Goal: Task Accomplishment & Management: Complete application form

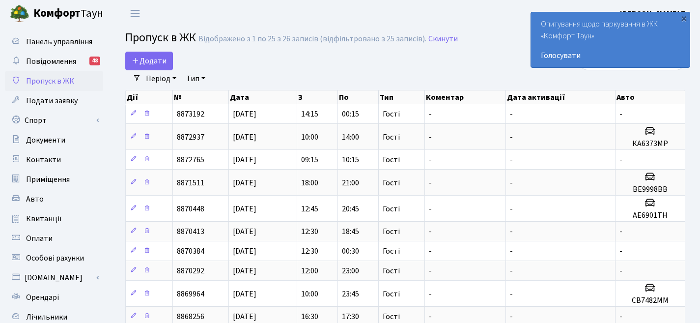
select select "25"
click at [141, 66] on span "Додати" at bounding box center [149, 60] width 35 height 11
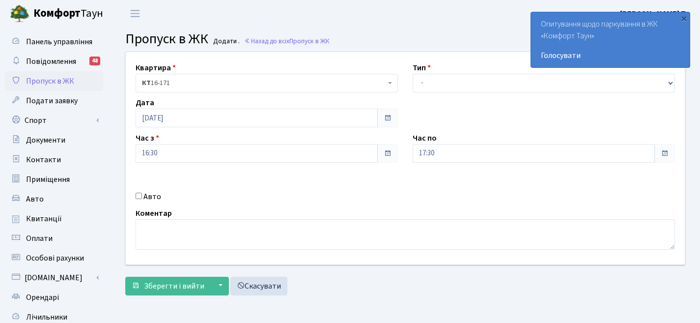
click at [138, 197] on input "Авто" at bounding box center [138, 195] width 6 height 6
checkbox input "true"
click at [484, 186] on input "text" at bounding box center [543, 188] width 262 height 19
paste input "ВЕ9998ВВ"
type input "ВЕ9998ВВ"
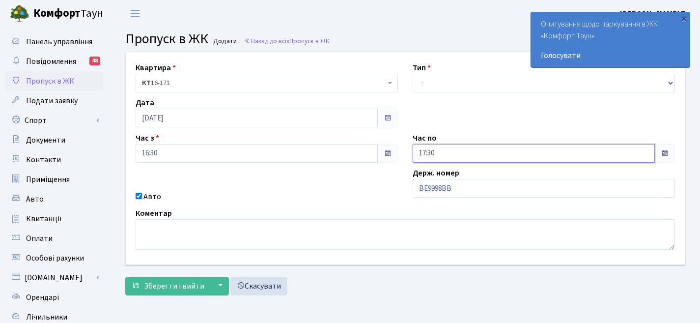
click at [477, 151] on input "17:30" at bounding box center [533, 153] width 242 height 19
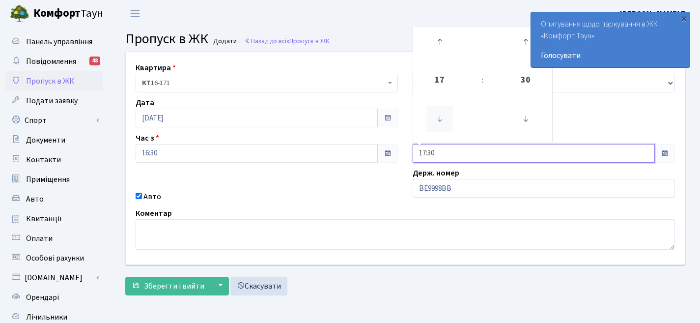
click at [446, 122] on icon at bounding box center [439, 119] width 27 height 27
click at [431, 38] on icon at bounding box center [439, 41] width 27 height 27
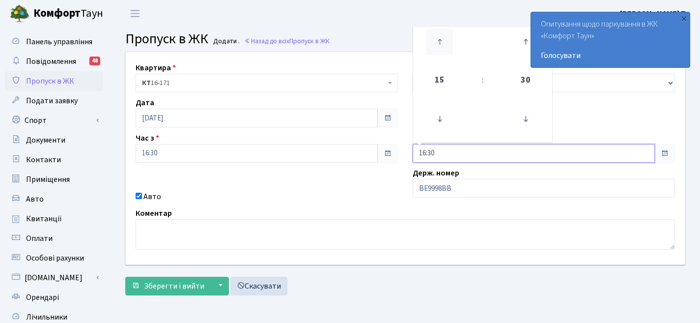
click at [431, 38] on icon at bounding box center [439, 41] width 27 height 27
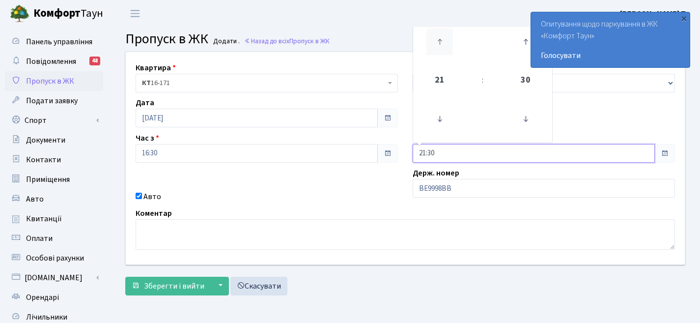
click at [431, 38] on icon at bounding box center [439, 41] width 27 height 27
type input "00:30"
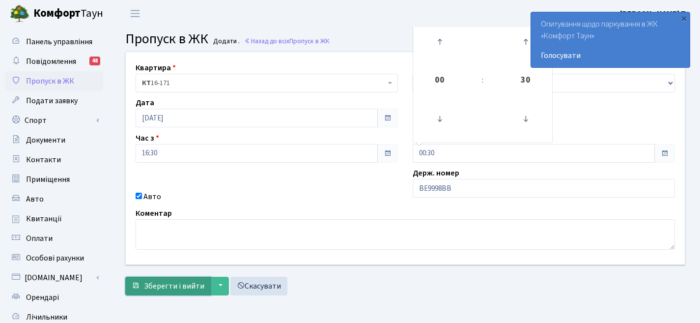
click at [167, 288] on span "Зберегти і вийти" at bounding box center [174, 285] width 60 height 11
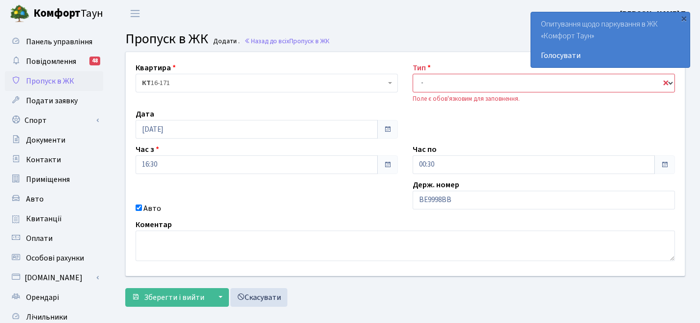
click at [540, 80] on select "- Доставка Таксі Гості Сервіс" at bounding box center [543, 83] width 262 height 19
select select "3"
click at [197, 296] on span "Зберегти і вийти" at bounding box center [174, 297] width 60 height 11
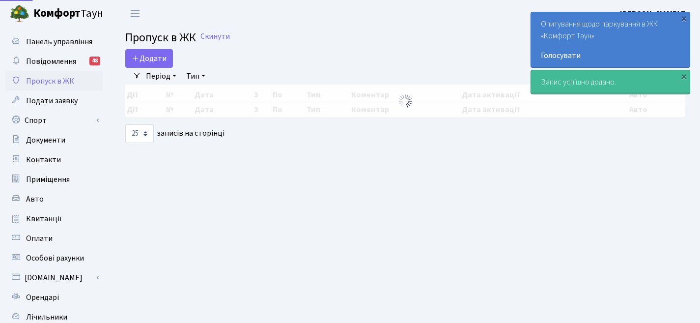
select select "25"
